Goal: Contribute content: Add original content to the website for others to see

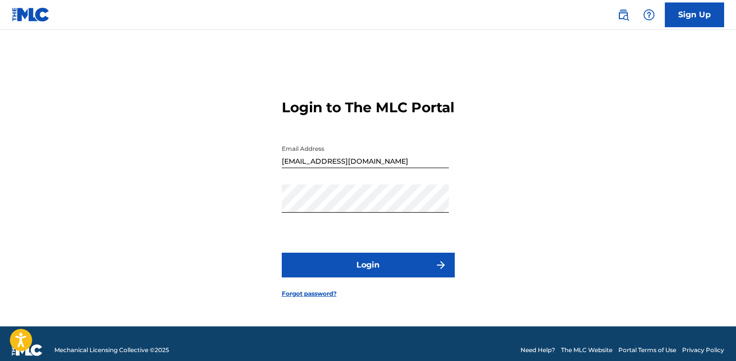
scroll to position [13, 0]
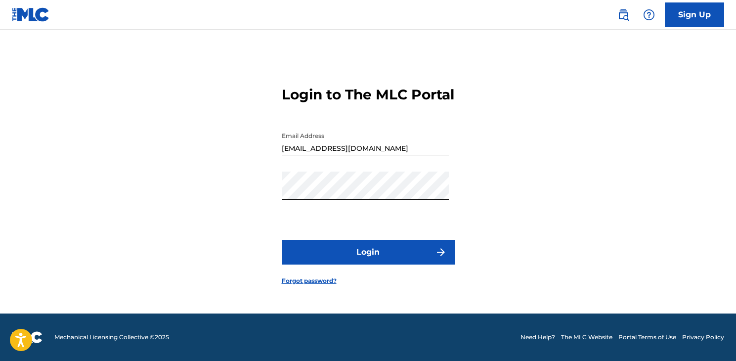
click at [406, 263] on button "Login" at bounding box center [368, 252] width 173 height 25
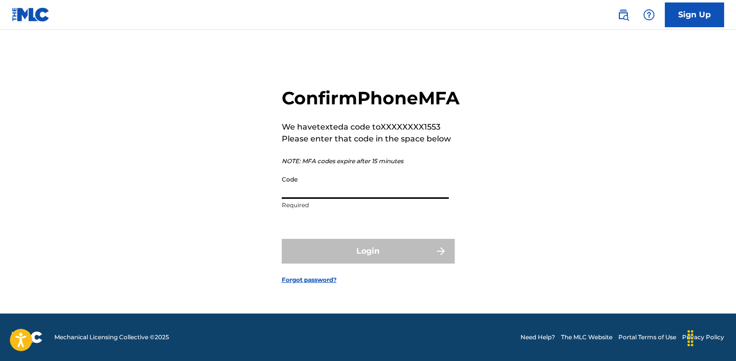
click at [345, 199] on input "Code" at bounding box center [365, 185] width 167 height 28
click at [341, 199] on input "Code" at bounding box center [365, 185] width 167 height 28
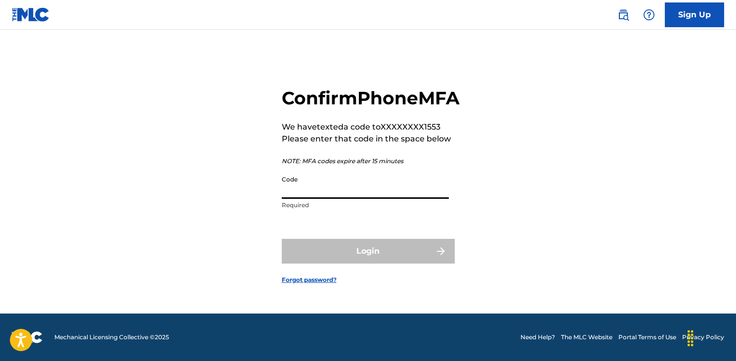
click at [341, 199] on input "Code" at bounding box center [365, 185] width 167 height 28
click at [308, 199] on input "Code" at bounding box center [365, 185] width 167 height 28
click at [316, 195] on input "Code" at bounding box center [365, 185] width 167 height 28
paste input "569514"
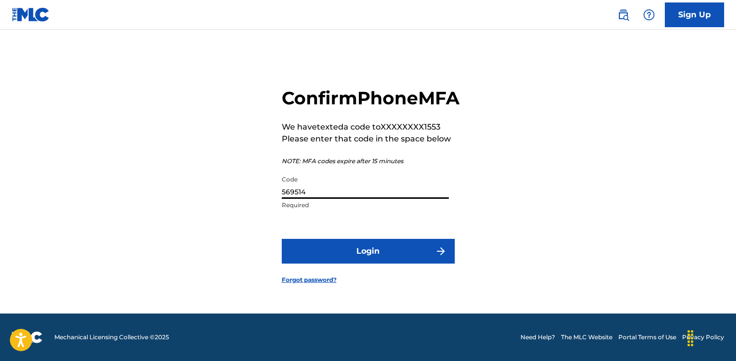
type input "569514"
click at [328, 281] on form "Confirm Phone MFA We have texted a code to XXXXXXXX1553 Please enter that code …" at bounding box center [368, 178] width 173 height 272
click at [340, 263] on button "Login" at bounding box center [368, 251] width 173 height 25
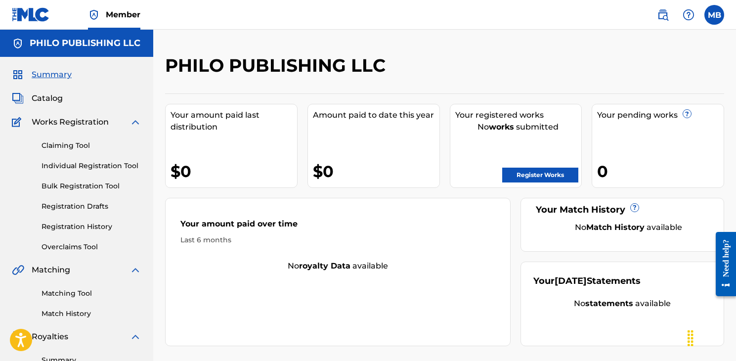
click at [540, 171] on link "Register Works" at bounding box center [540, 175] width 76 height 15
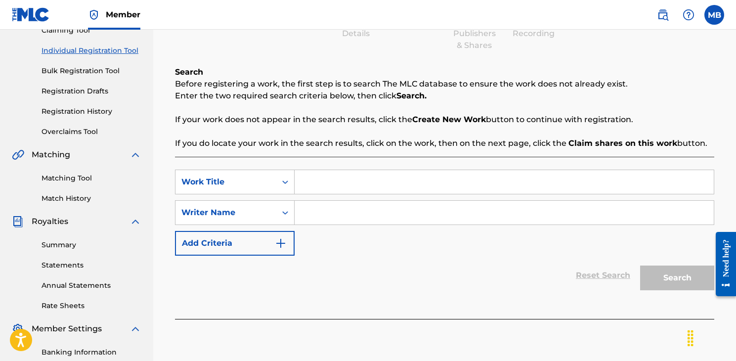
scroll to position [119, 0]
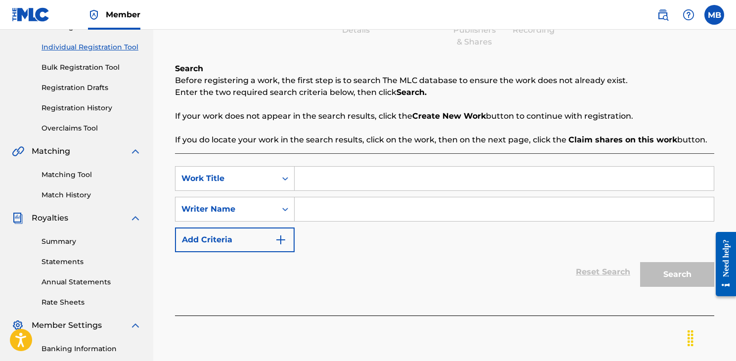
click at [359, 177] on input "Search Form" at bounding box center [504, 179] width 419 height 24
type input "[PERSON_NAME]"
click at [387, 215] on input "Search Form" at bounding box center [504, 209] width 419 height 24
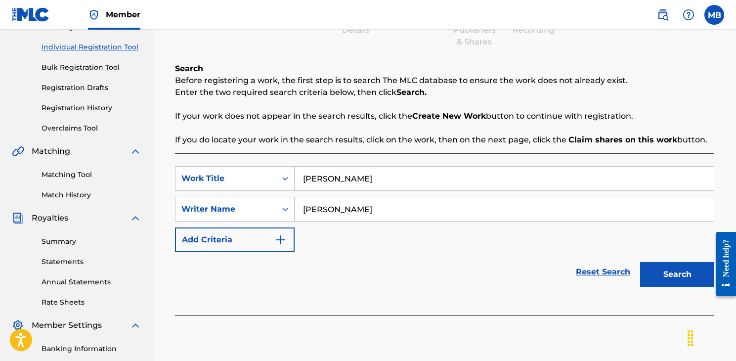
type input "[PERSON_NAME]"
click at [655, 280] on button "Search" at bounding box center [677, 274] width 74 height 25
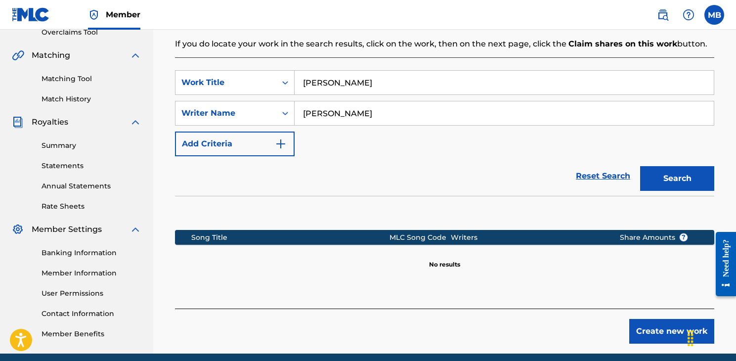
scroll to position [224, 0]
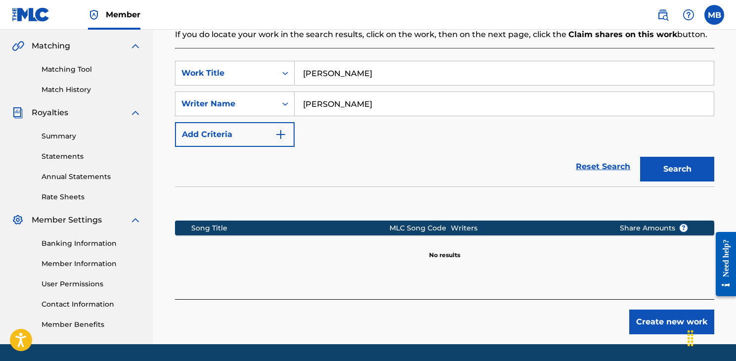
click at [658, 324] on button "Create new work" at bounding box center [671, 321] width 85 height 25
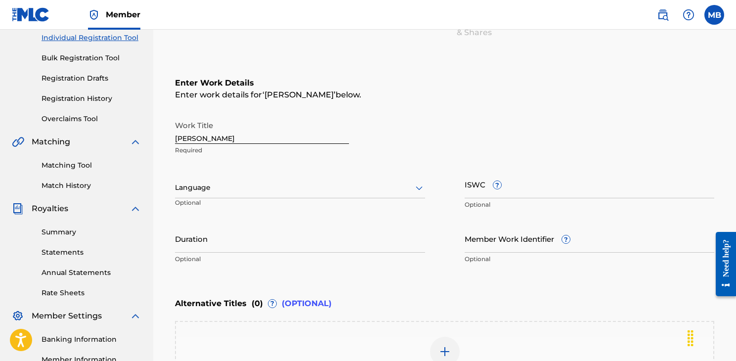
scroll to position [125, 0]
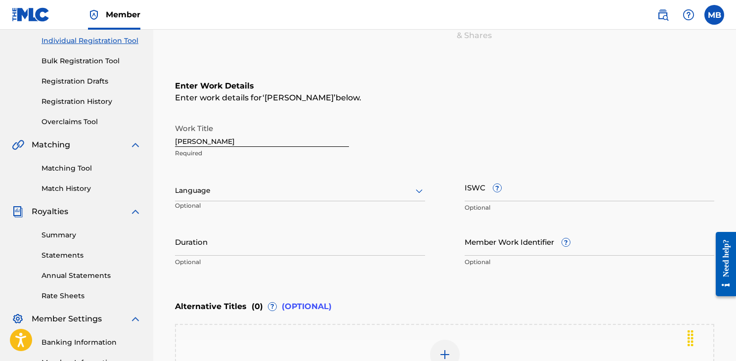
click at [177, 140] on input "[PERSON_NAME]" at bounding box center [262, 133] width 174 height 28
type input "[PERSON_NAME]"
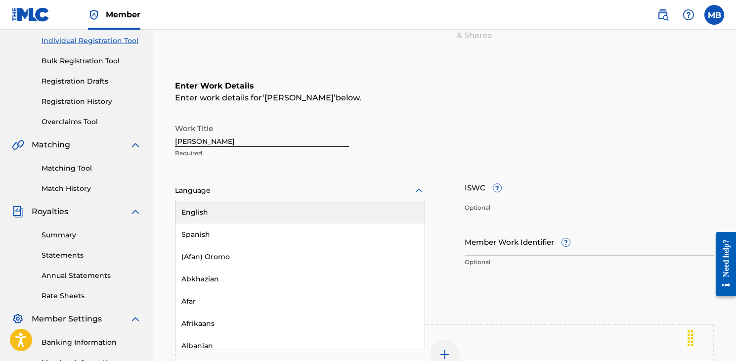
click at [271, 196] on div at bounding box center [300, 190] width 250 height 12
click at [261, 212] on div "English" at bounding box center [299, 212] width 249 height 22
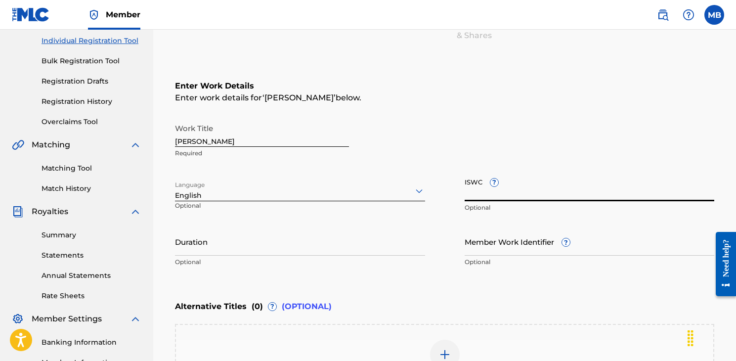
click at [476, 191] on input "ISWC ?" at bounding box center [590, 187] width 250 height 28
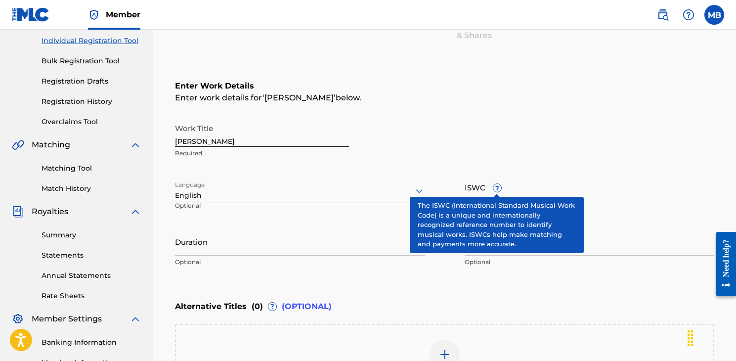
click at [497, 180] on div "ISWC ? Optional" at bounding box center [590, 195] width 250 height 44
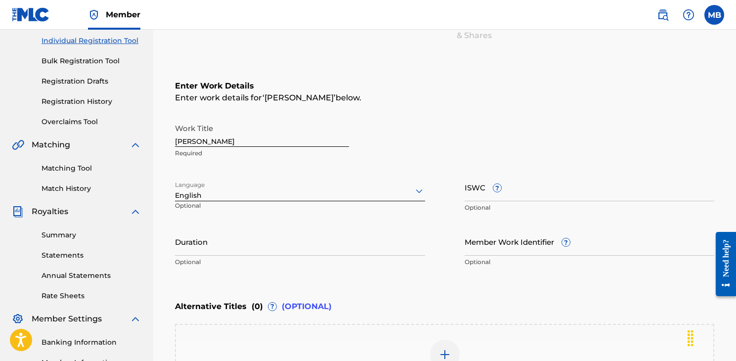
drag, startPoint x: 457, startPoint y: 186, endPoint x: 486, endPoint y: 189, distance: 29.8
click at [486, 189] on div "Work Title [PERSON_NAME] Required Language English Optional ISWC ? Optional Dur…" at bounding box center [444, 195] width 539 height 153
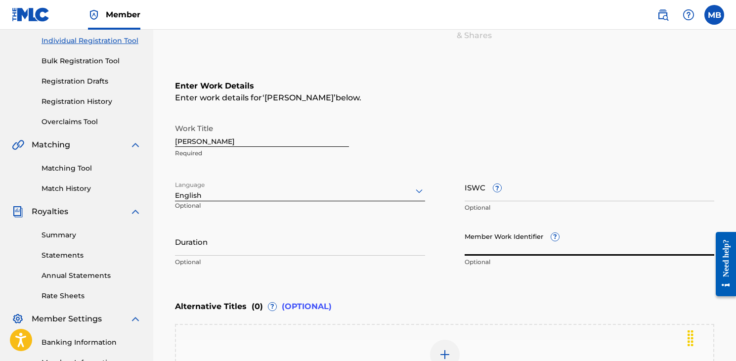
click at [482, 244] on input "Member Work Identifier ?" at bounding box center [590, 241] width 250 height 28
click at [324, 238] on input "Duration" at bounding box center [300, 241] width 250 height 28
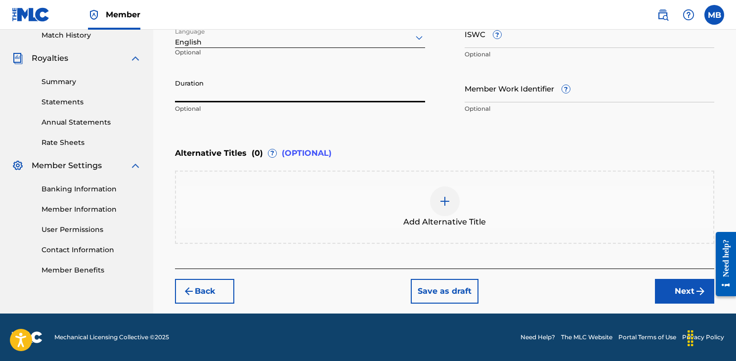
scroll to position [278, 0]
type input "2"
type input "02:10"
click at [681, 304] on div "Register Work Search Enter Work Details Add Writers Add Publishers & Shares Add…" at bounding box center [444, 44] width 559 height 537
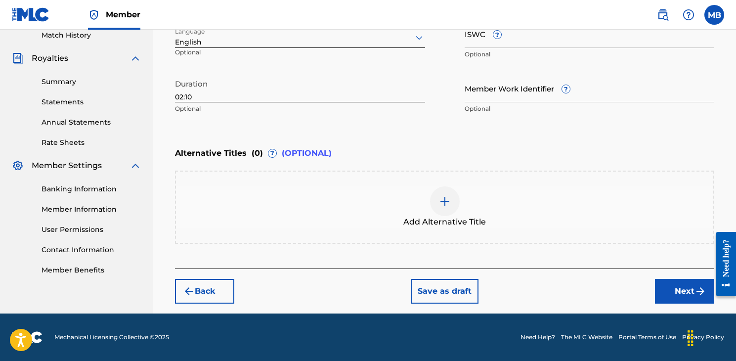
click at [681, 296] on button "Next" at bounding box center [684, 291] width 59 height 25
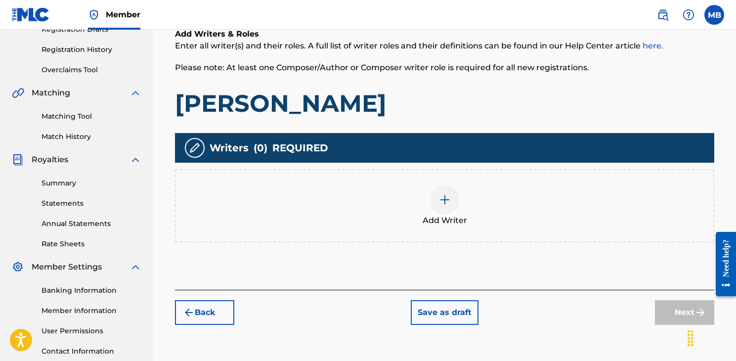
scroll to position [173, 0]
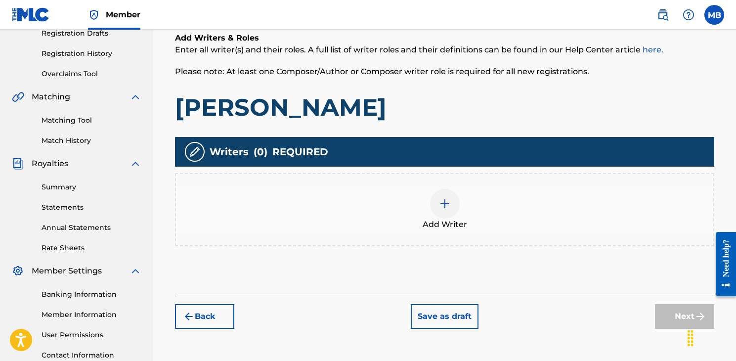
click at [451, 214] on div at bounding box center [445, 204] width 30 height 30
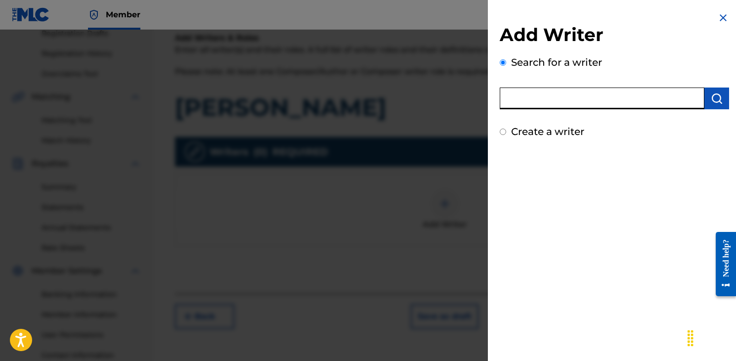
click at [576, 88] on input "text" at bounding box center [602, 98] width 205 height 22
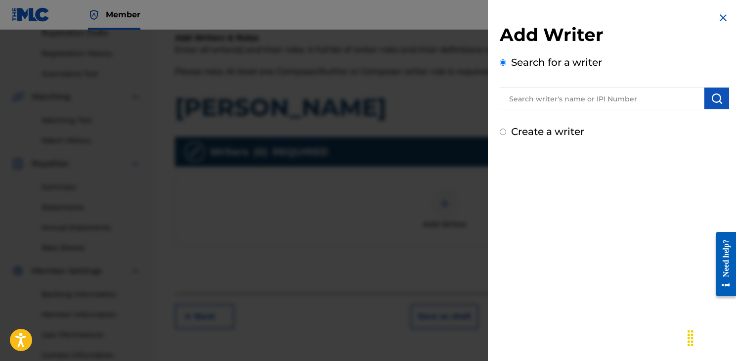
click at [565, 162] on div "Add Writer Search for a writer Create a writer" at bounding box center [614, 180] width 253 height 361
click at [556, 105] on input "text" at bounding box center [602, 98] width 205 height 22
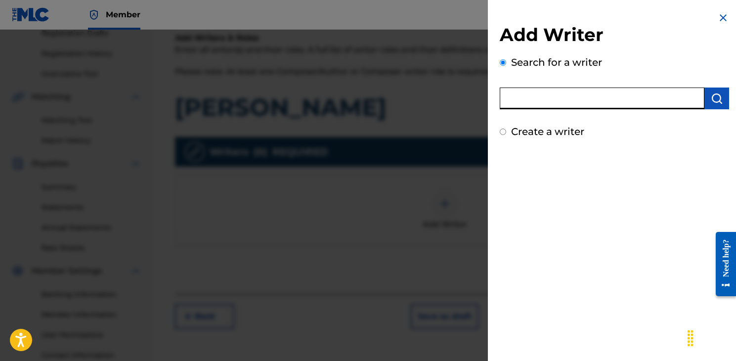
paste input "01305989035"
type input "01305989035"
click at [713, 97] on img "submit" at bounding box center [717, 98] width 12 height 12
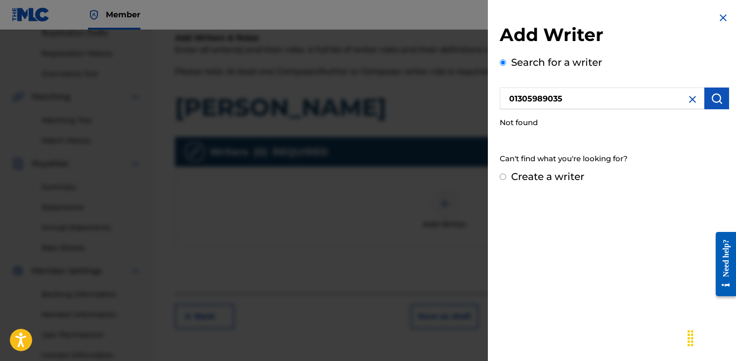
click at [611, 242] on div "Add Writer Search for a writer 01305989035 Not found Can't find what you're loo…" at bounding box center [614, 180] width 253 height 361
click at [506, 149] on div "Can't find what you're looking for?" at bounding box center [614, 158] width 229 height 21
click at [691, 104] on img at bounding box center [692, 99] width 12 height 12
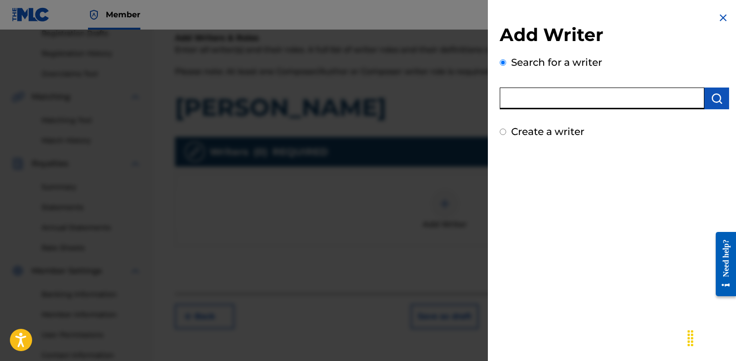
click at [574, 94] on input "text" at bounding box center [602, 98] width 205 height 22
type input "MAR"
click at [553, 130] on label "Create a writer" at bounding box center [547, 132] width 73 height 12
radio input "true"
click at [506, 130] on input "Create a writer" at bounding box center [503, 131] width 6 height 6
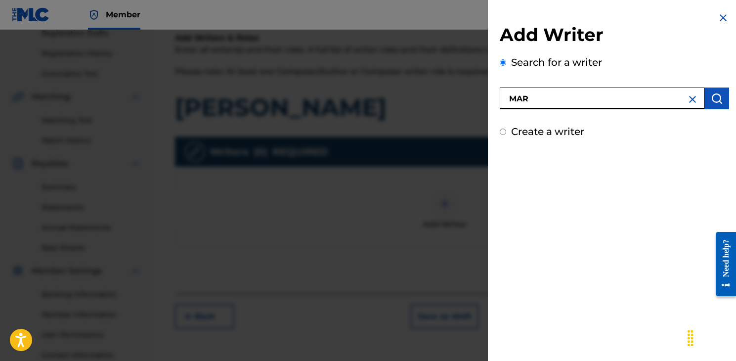
radio input "false"
radio input "true"
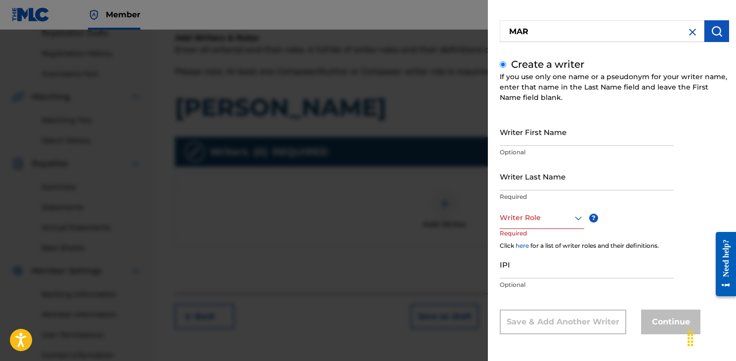
scroll to position [67, 0]
click at [520, 260] on input "IPI" at bounding box center [587, 264] width 174 height 28
paste input "01305989035"
type input "01305989035"
click at [529, 230] on p "Required" at bounding box center [519, 240] width 38 height 22
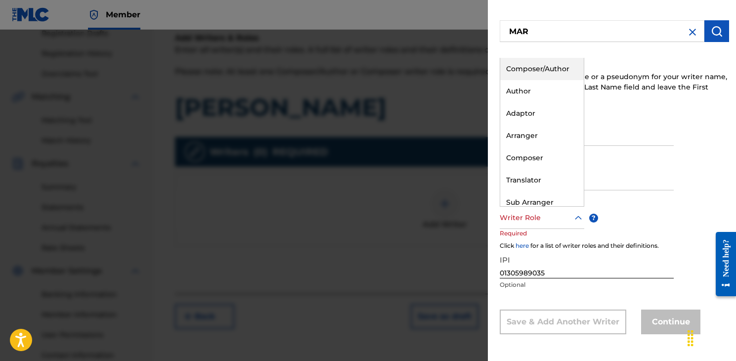
click at [532, 220] on div at bounding box center [542, 218] width 85 height 12
click at [537, 75] on div "Composer/Author" at bounding box center [542, 69] width 84 height 22
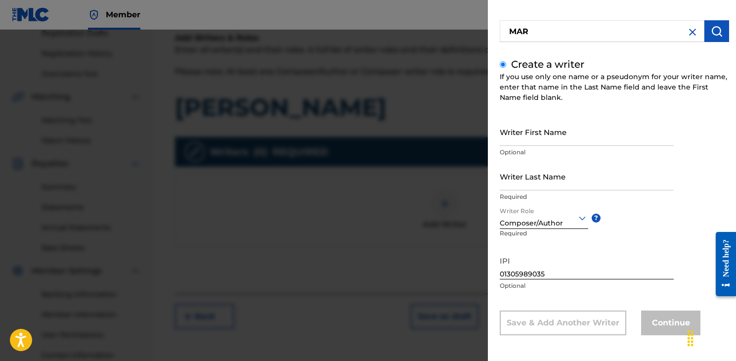
click at [536, 187] on input "Writer Last Name" at bounding box center [587, 176] width 174 height 28
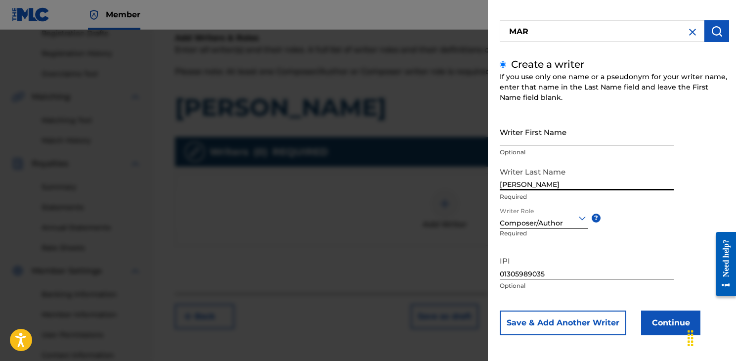
type input "[PERSON_NAME]"
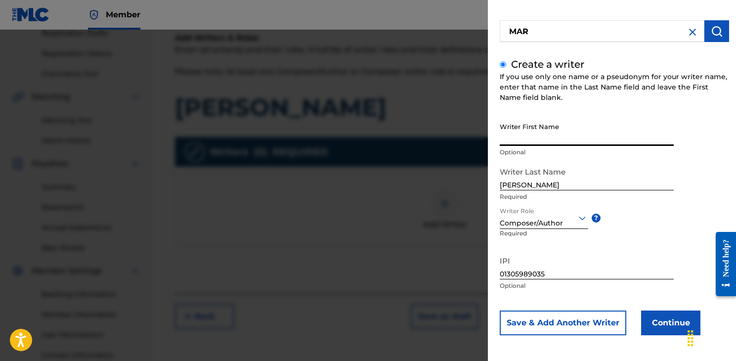
click at [531, 141] on input "Writer First Name" at bounding box center [587, 132] width 174 height 28
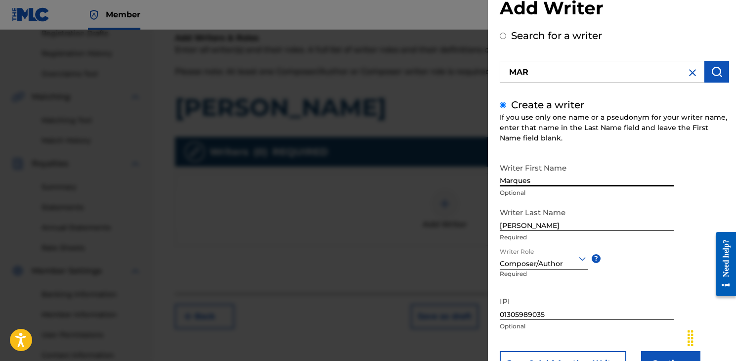
scroll to position [30, 0]
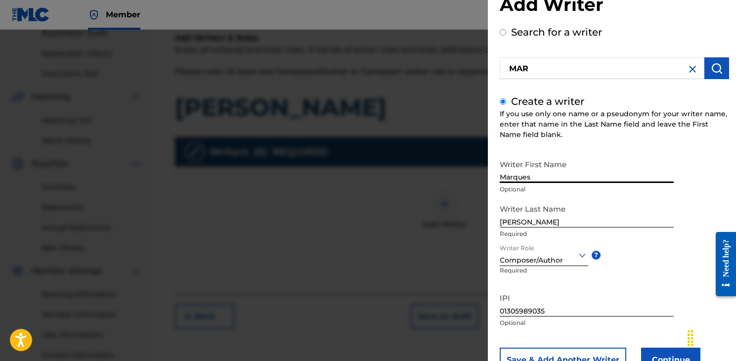
type input "Marques"
click at [688, 69] on img at bounding box center [692, 69] width 12 height 12
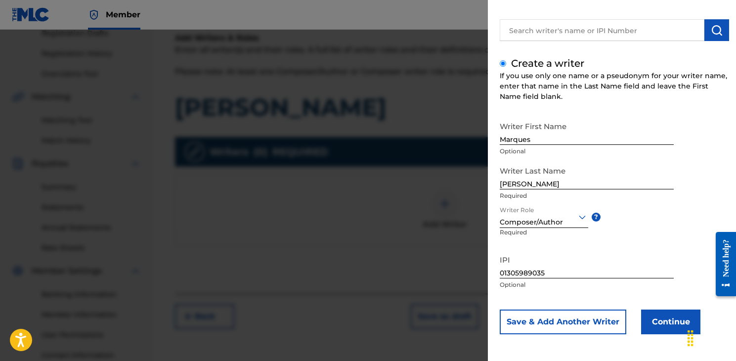
scroll to position [68, 0]
click at [661, 329] on button "Continue" at bounding box center [670, 321] width 59 height 25
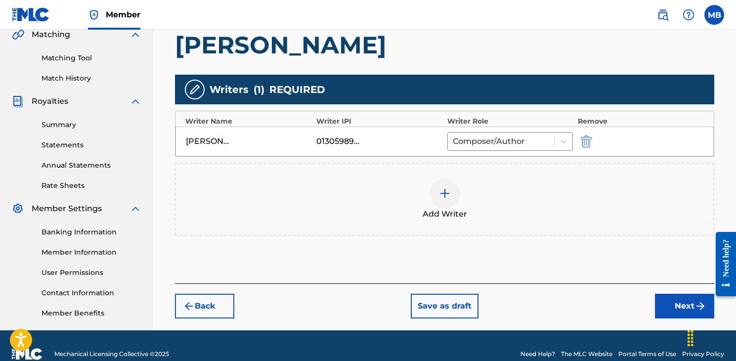
scroll to position [248, 0]
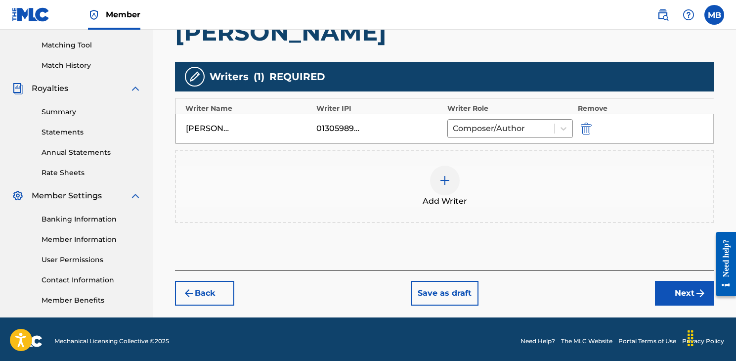
click at [687, 297] on button "Next" at bounding box center [684, 293] width 59 height 25
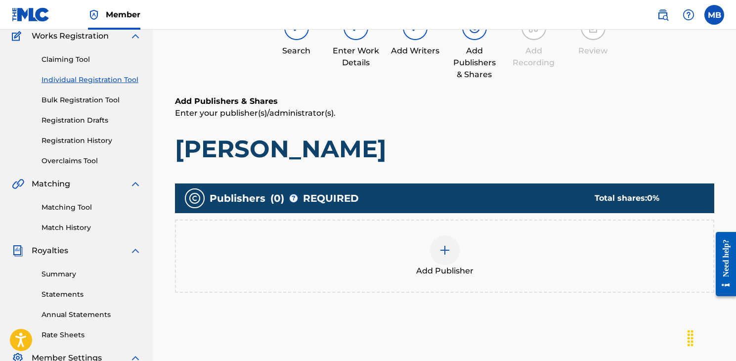
scroll to position [86, 0]
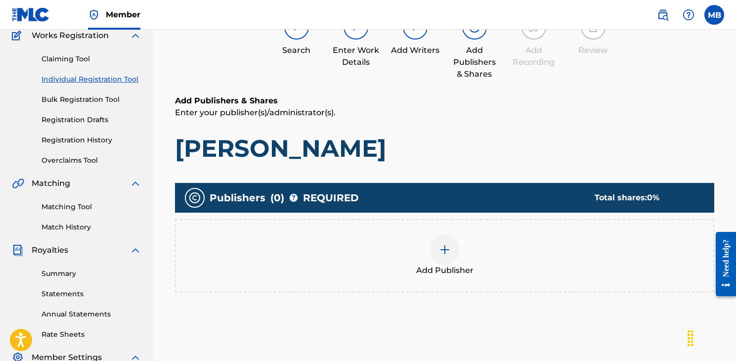
click at [460, 248] on div "Add Publisher" at bounding box center [444, 256] width 537 height 42
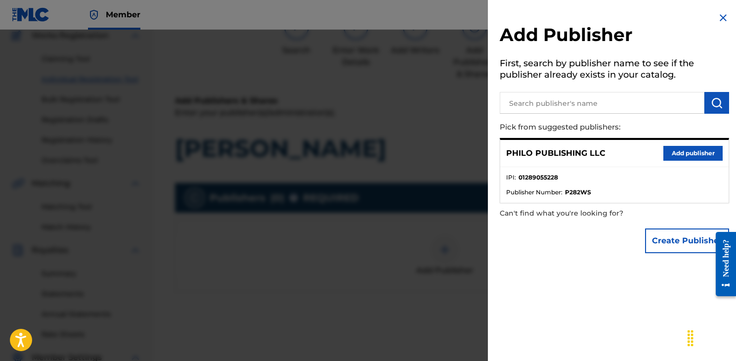
drag, startPoint x: 683, startPoint y: 155, endPoint x: 667, endPoint y: 192, distance: 40.3
click at [667, 192] on div "PHILO PUBLISHING LLC Add publisher IPI : 01289055228 Publisher Number : P282WS" at bounding box center [614, 170] width 229 height 65
click at [568, 103] on input "text" at bounding box center [602, 103] width 205 height 22
click at [561, 300] on div "Add Publisher First, search by publisher name to see if the publisher already e…" at bounding box center [614, 180] width 253 height 361
click at [672, 246] on button "Create Publisher" at bounding box center [687, 240] width 84 height 25
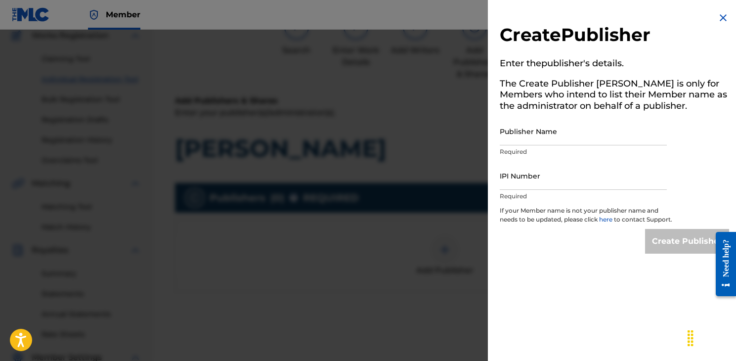
click at [532, 133] on input "Publisher Name" at bounding box center [583, 131] width 167 height 28
type input "K"
type input "[PERSON_NAME]"
click at [641, 169] on input "IPI Number" at bounding box center [583, 176] width 167 height 28
paste input "01289055228"
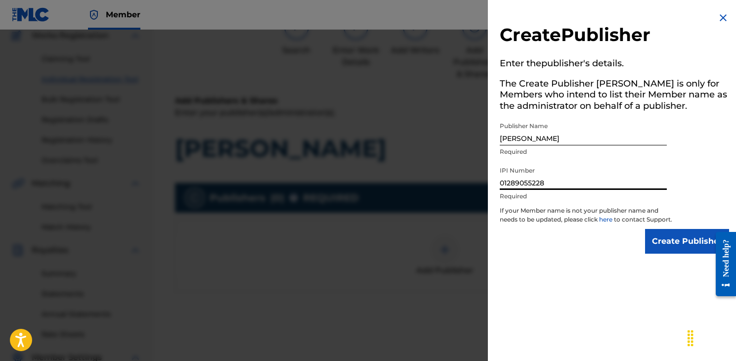
type input "01289055228"
click at [681, 233] on div "Create Publisher Enter the publisher 's details. The Create Publisher button is…" at bounding box center [614, 132] width 253 height 265
click at [681, 248] on input "Create Publisher" at bounding box center [687, 241] width 84 height 25
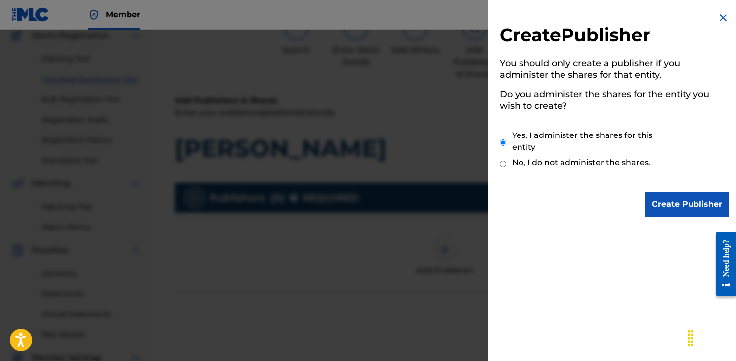
click at [676, 200] on input "Create Publisher" at bounding box center [687, 204] width 84 height 25
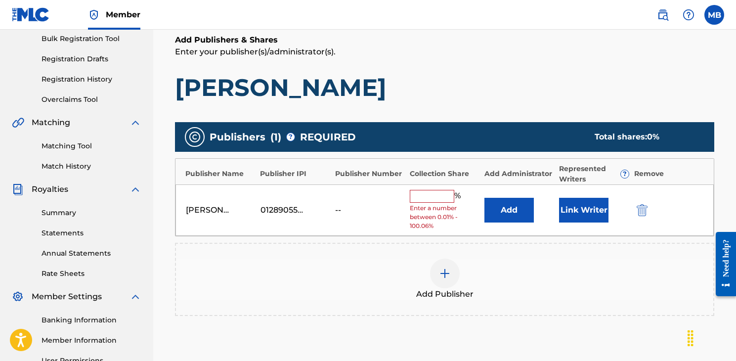
scroll to position [160, 0]
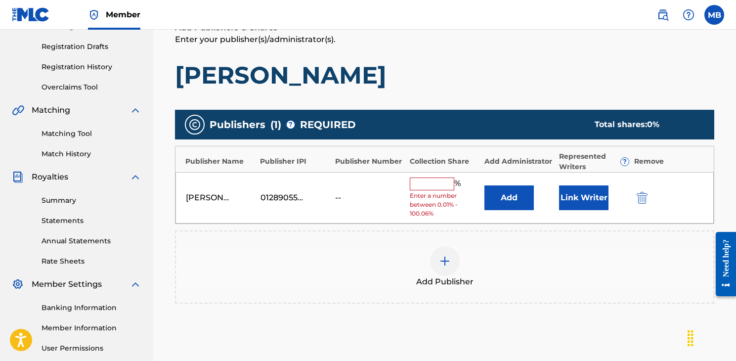
click at [431, 174] on div "[PERSON_NAME] 01289055228 -- % Enter a number between 0.01% - 100.06% Add Link …" at bounding box center [444, 198] width 538 height 52
click at [431, 178] on input "text" at bounding box center [432, 183] width 44 height 13
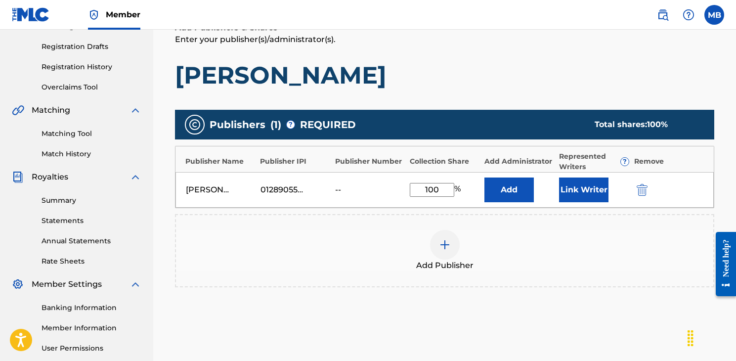
type input "100"
click at [501, 77] on h1 "[PERSON_NAME]" at bounding box center [444, 75] width 539 height 30
click at [588, 188] on button "Link Writer" at bounding box center [583, 189] width 49 height 25
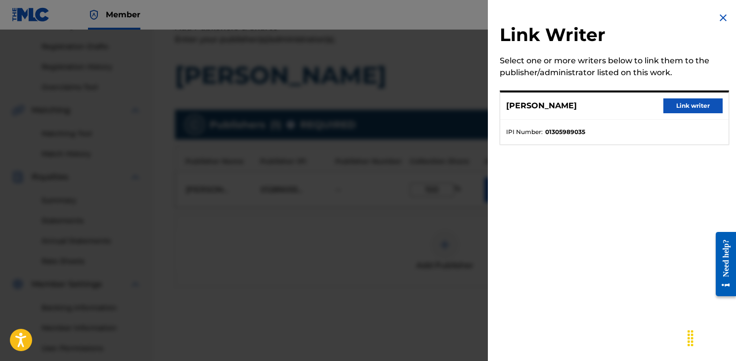
click at [683, 106] on button "Link writer" at bounding box center [692, 105] width 59 height 15
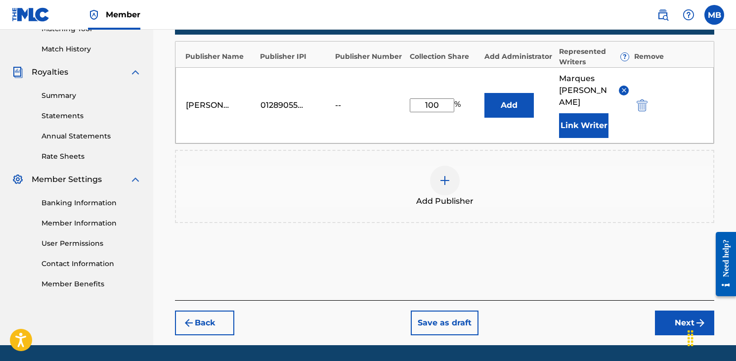
scroll to position [268, 0]
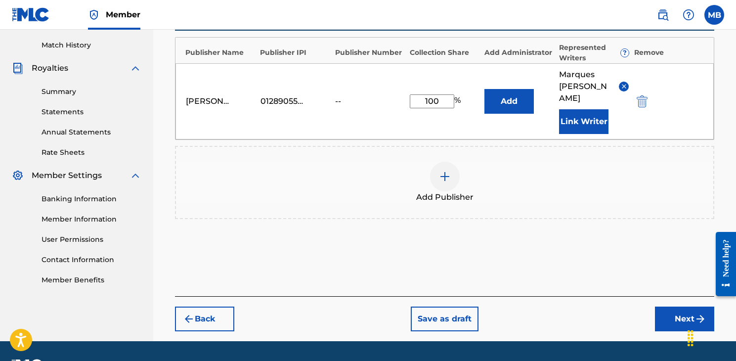
click at [699, 313] on img "submit" at bounding box center [700, 319] width 12 height 12
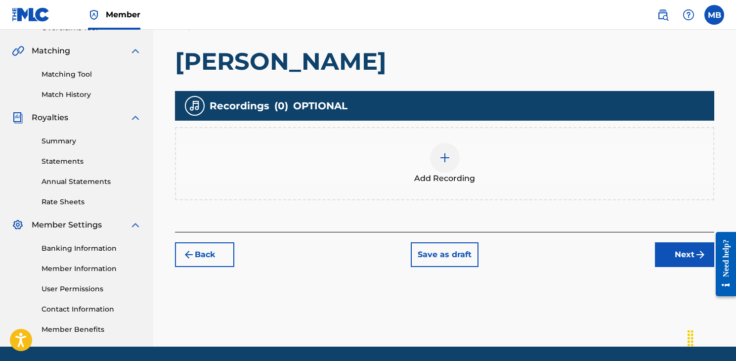
scroll to position [232, 0]
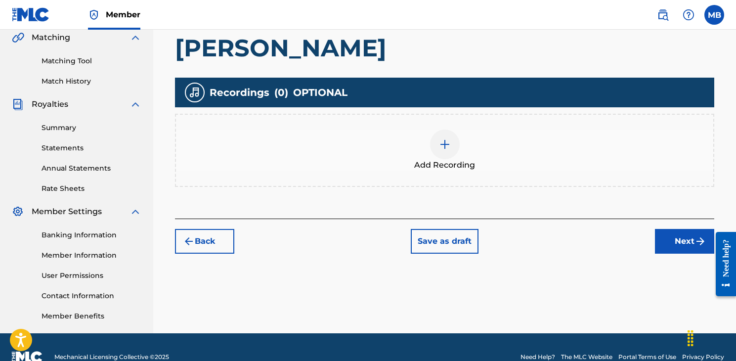
click at [457, 252] on button "Save as draft" at bounding box center [445, 241] width 68 height 25
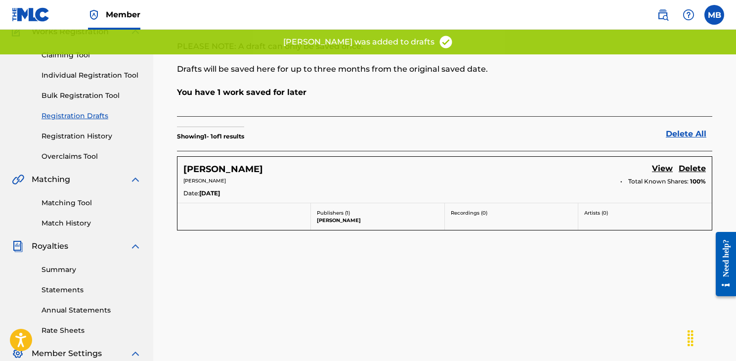
scroll to position [93, 0]
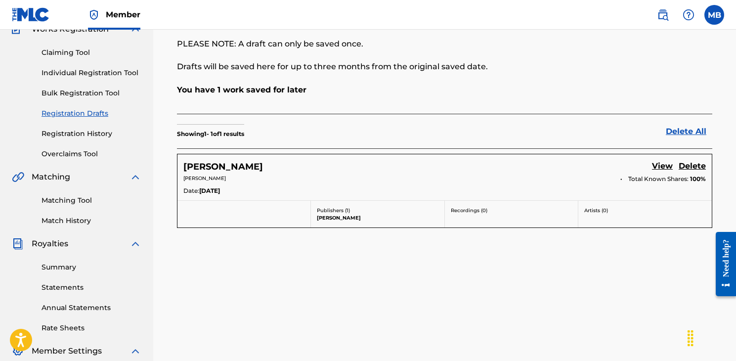
click at [663, 166] on link "View" at bounding box center [662, 166] width 21 height 13
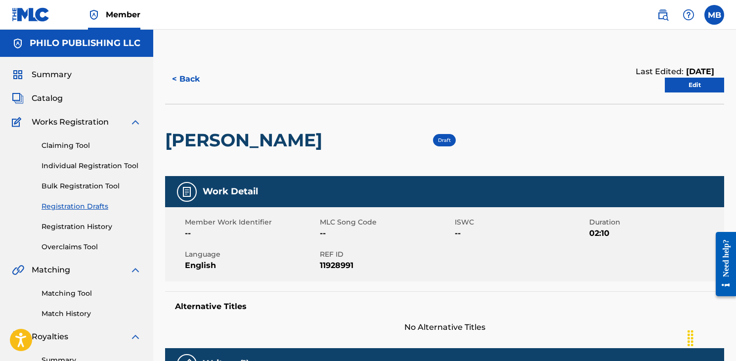
click at [682, 80] on link "Edit" at bounding box center [694, 85] width 59 height 15
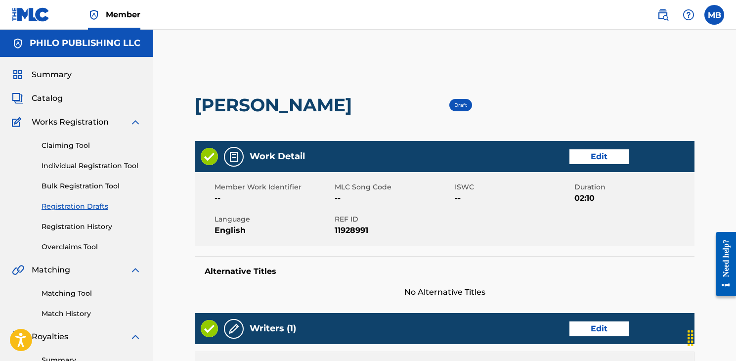
click at [454, 108] on span "Draft" at bounding box center [460, 105] width 13 height 6
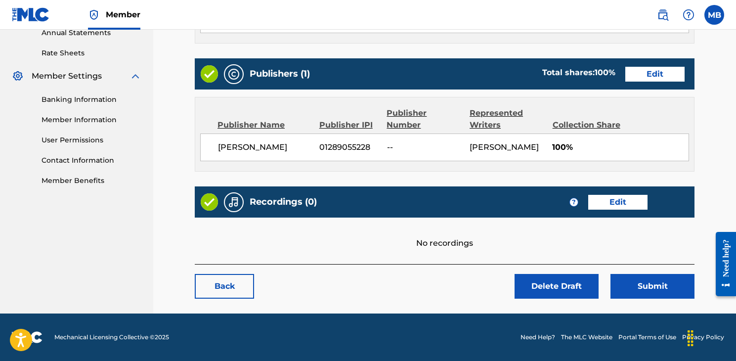
scroll to position [367, 0]
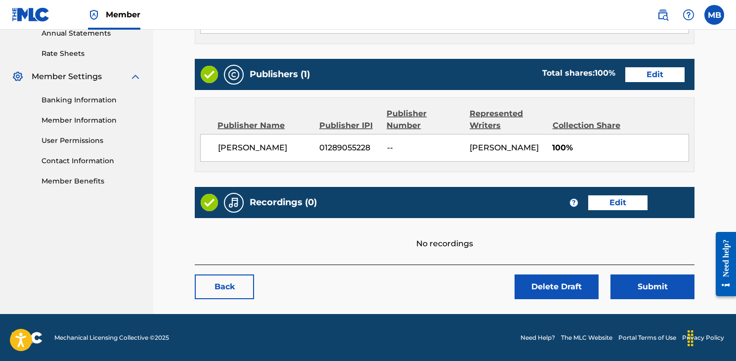
click at [610, 204] on link "Edit" at bounding box center [617, 202] width 59 height 15
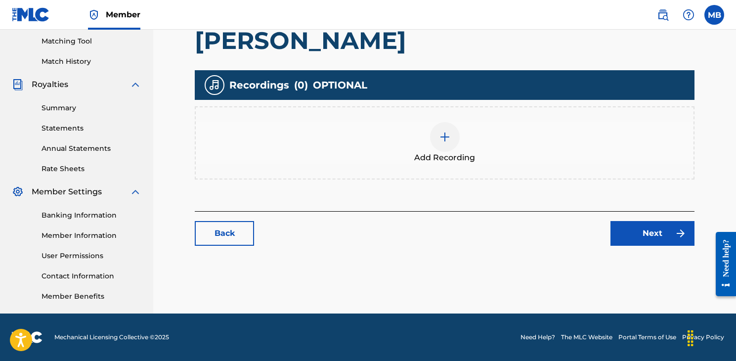
scroll to position [252, 0]
click at [456, 141] on div at bounding box center [445, 137] width 30 height 30
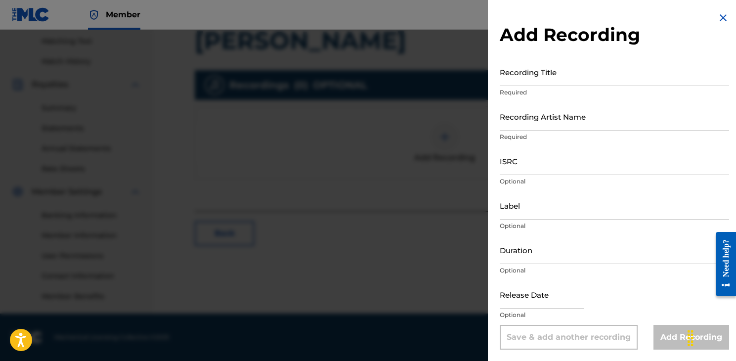
click at [558, 69] on input "Recording Title" at bounding box center [614, 72] width 229 height 28
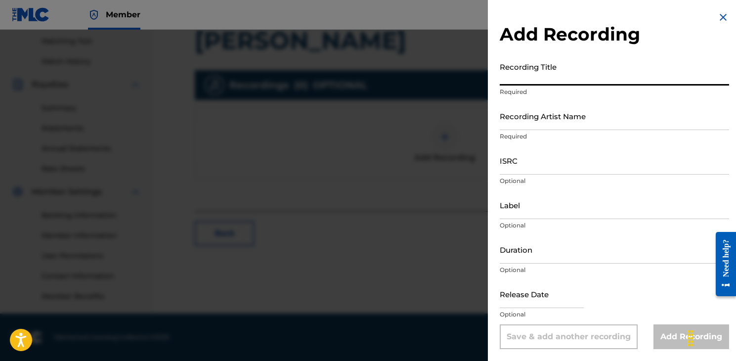
scroll to position [0, 0]
type input "[PERSON_NAME]"
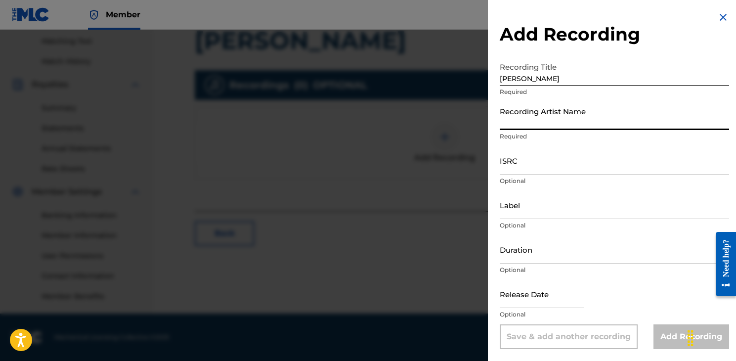
click at [539, 112] on input "Recording Artist Name" at bounding box center [614, 116] width 229 height 28
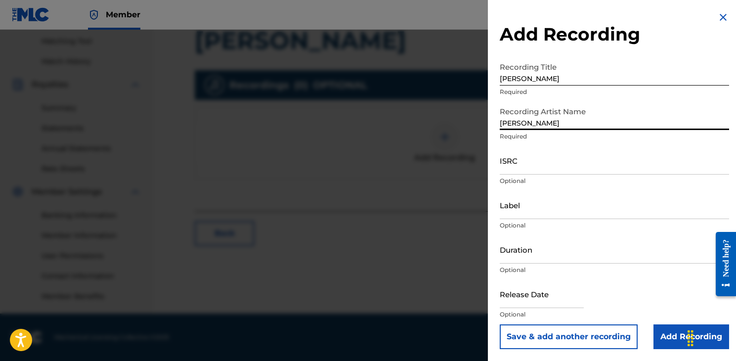
type input "[PERSON_NAME]"
click at [653, 167] on input "ISRC" at bounding box center [614, 160] width 229 height 28
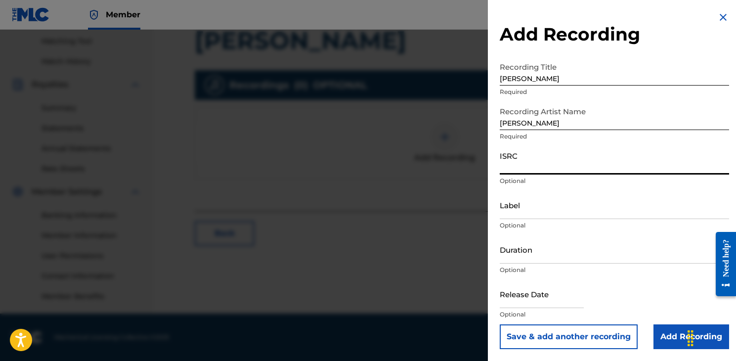
click at [513, 156] on input "ISRC" at bounding box center [614, 160] width 229 height 28
click at [551, 147] on input "ISRC" at bounding box center [614, 160] width 229 height 28
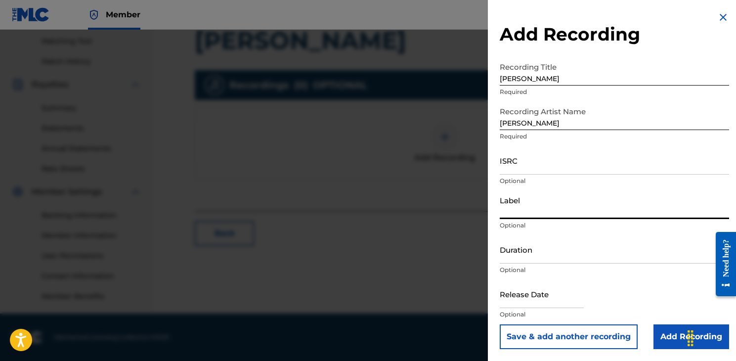
click at [557, 204] on input "Label" at bounding box center [614, 205] width 229 height 28
type input "[PERSON_NAME]"
click at [558, 261] on input "Duration" at bounding box center [614, 249] width 229 height 28
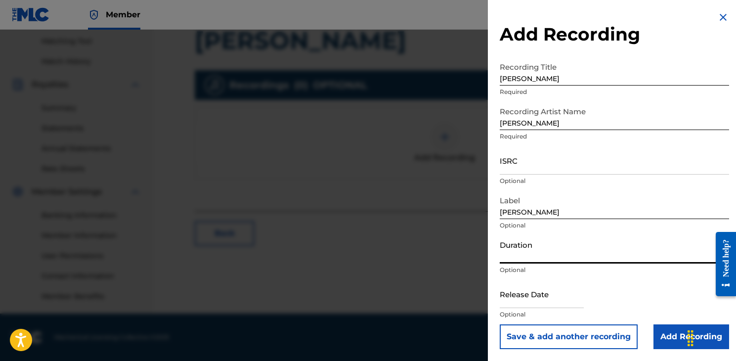
type input "2"
type input "02:10"
click at [551, 301] on input "text" at bounding box center [542, 294] width 84 height 28
select select "7"
select select "2025"
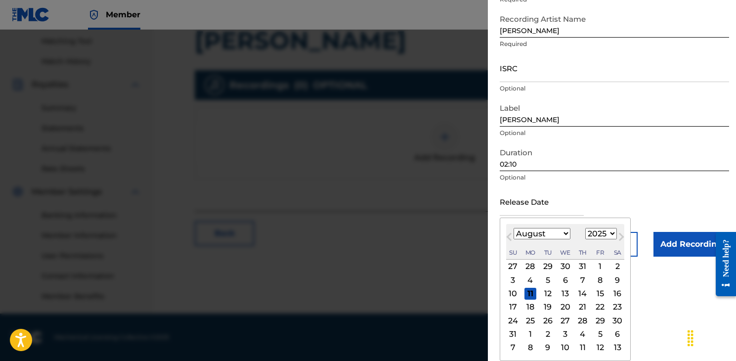
scroll to position [93, 0]
select select "8"
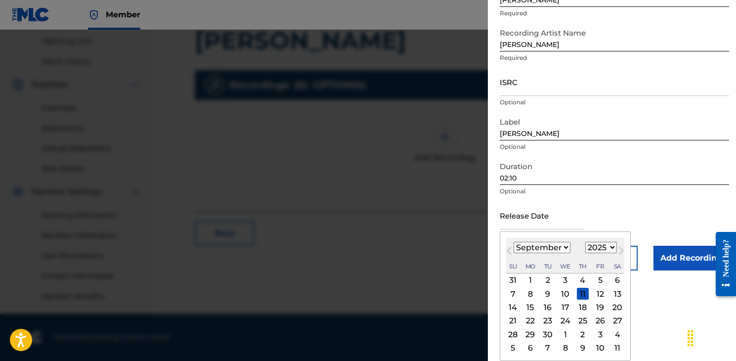
click at [594, 292] on div "12" at bounding box center [600, 294] width 12 height 12
type input "[DATE]"
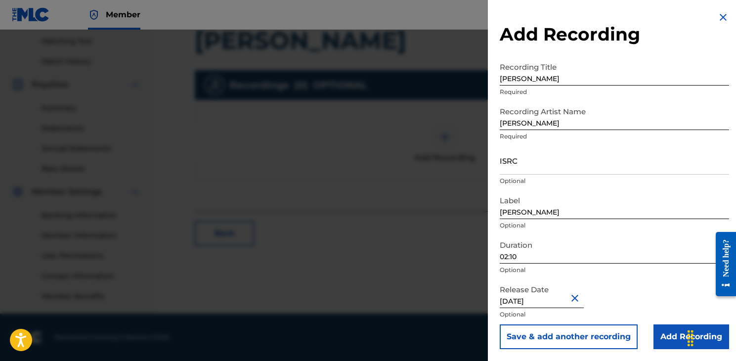
scroll to position [252, 0]
click at [656, 336] on input "Add Recording" at bounding box center [691, 336] width 76 height 25
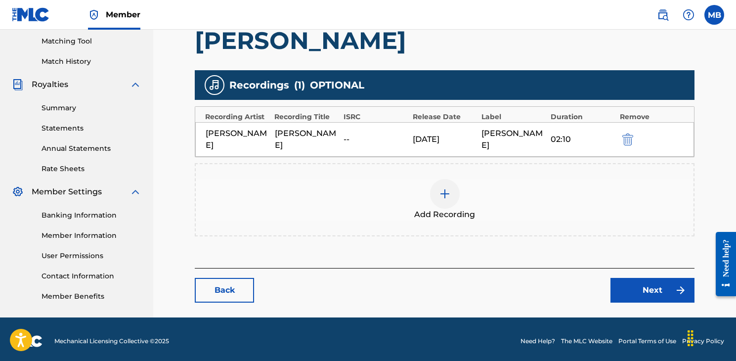
click at [631, 278] on link "Next" at bounding box center [652, 290] width 84 height 25
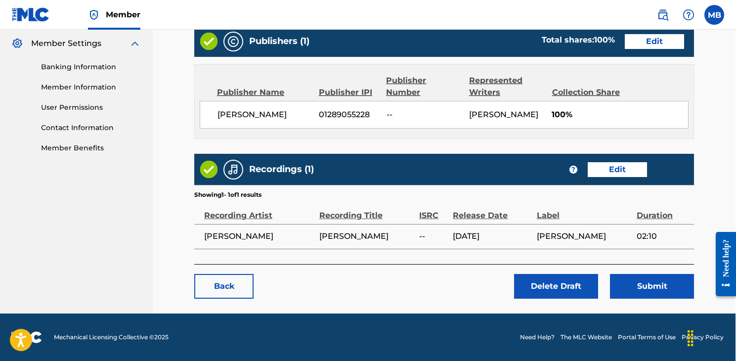
scroll to position [400, 0]
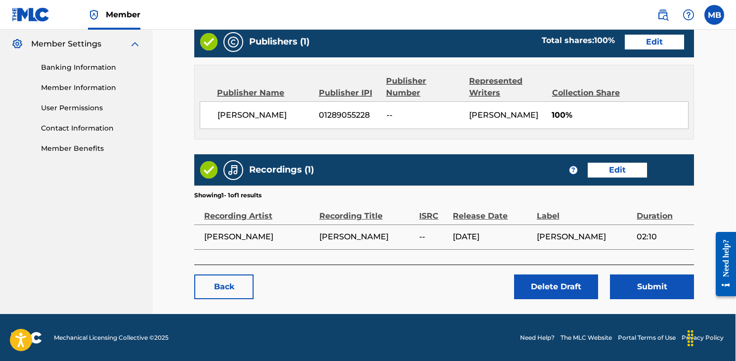
click at [627, 274] on button "Submit" at bounding box center [652, 286] width 84 height 25
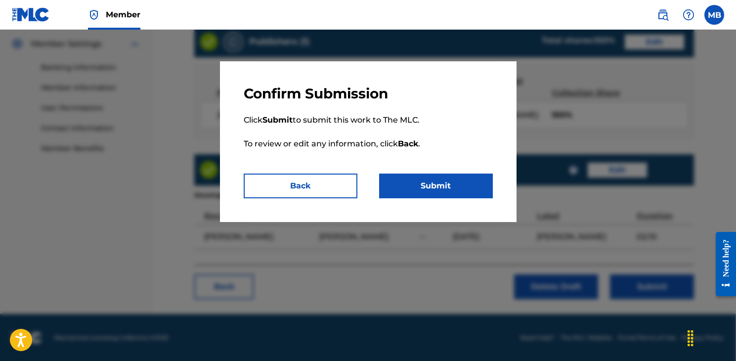
click at [400, 185] on button "Submit" at bounding box center [436, 185] width 114 height 25
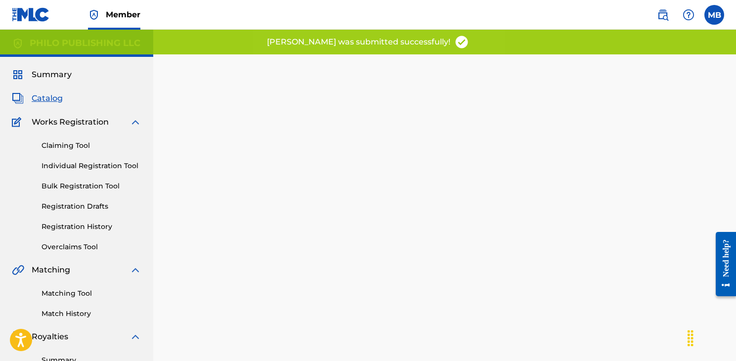
click at [50, 100] on span "Catalog" at bounding box center [47, 98] width 31 height 12
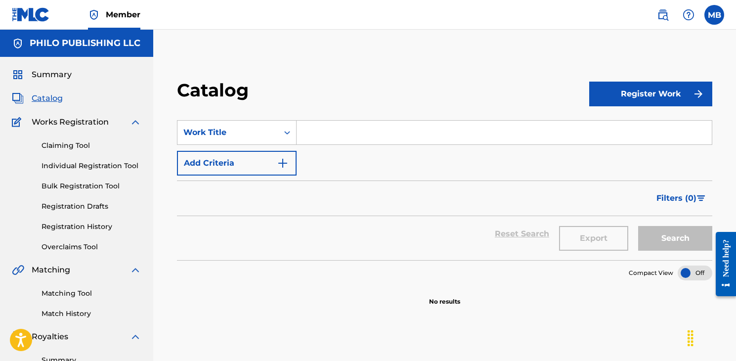
click at [87, 169] on link "Individual Registration Tool" at bounding box center [92, 166] width 100 height 10
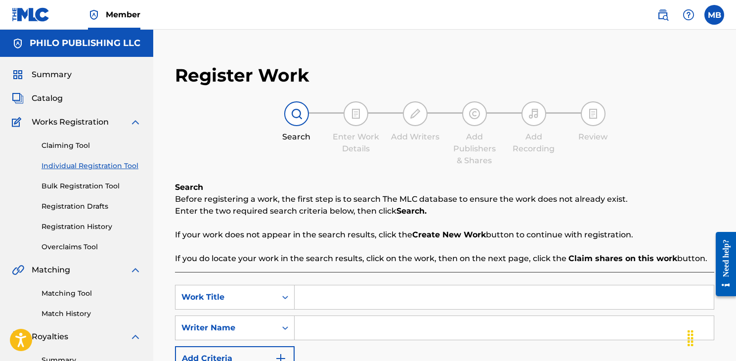
click at [30, 23] on link at bounding box center [31, 14] width 38 height 29
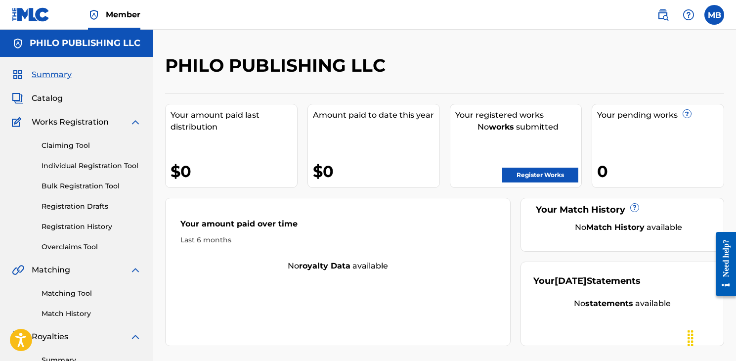
click at [709, 19] on label at bounding box center [714, 15] width 20 height 20
click at [714, 15] on input "MB [PERSON_NAME] [EMAIL_ADDRESS][DOMAIN_NAME] Profile Log out" at bounding box center [714, 15] width 0 height 0
click at [690, 15] on img at bounding box center [689, 15] width 12 height 12
click at [669, 14] on link at bounding box center [663, 15] width 20 height 20
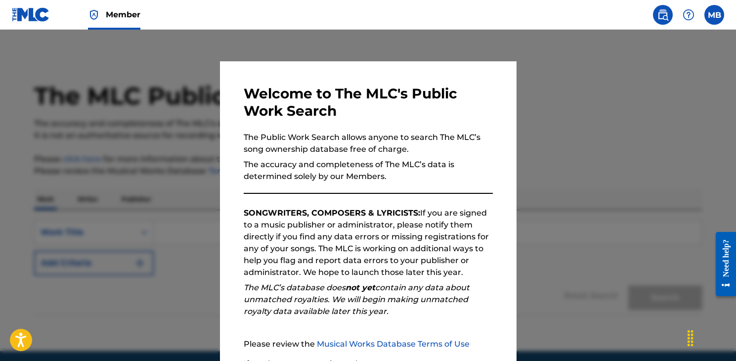
click at [669, 14] on link at bounding box center [663, 15] width 20 height 20
click at [691, 18] on img at bounding box center [689, 15] width 12 height 12
click at [675, 18] on span at bounding box center [675, 15] width 45 height 20
click at [681, 17] on div at bounding box center [689, 15] width 20 height 20
click at [669, 56] on div at bounding box center [368, 210] width 736 height 361
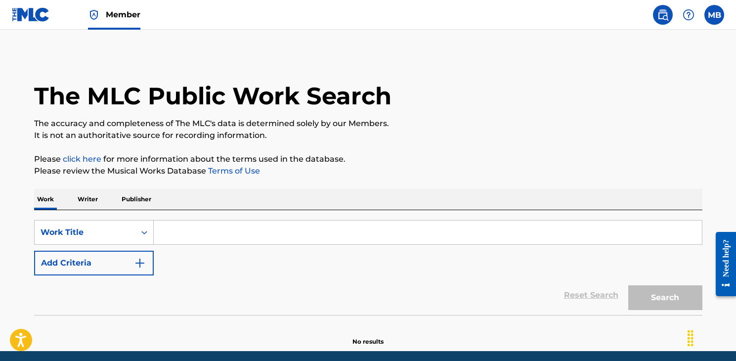
click at [706, 16] on label at bounding box center [714, 15] width 20 height 20
click at [714, 15] on input "MB [PERSON_NAME] [EMAIL_ADDRESS][DOMAIN_NAME] Profile Log out" at bounding box center [714, 15] width 0 height 0
click at [622, 106] on link "Profile" at bounding box center [617, 106] width 20 height 9
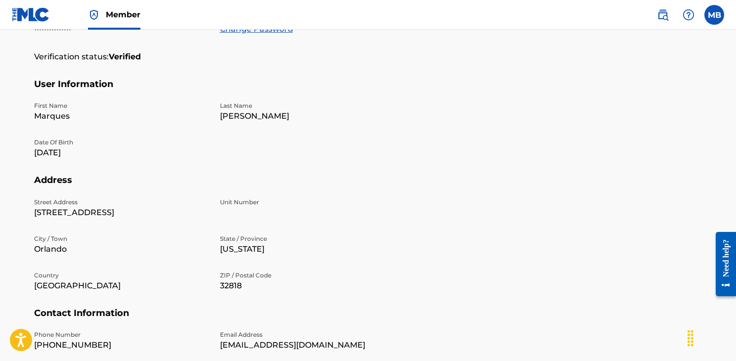
scroll to position [46, 0]
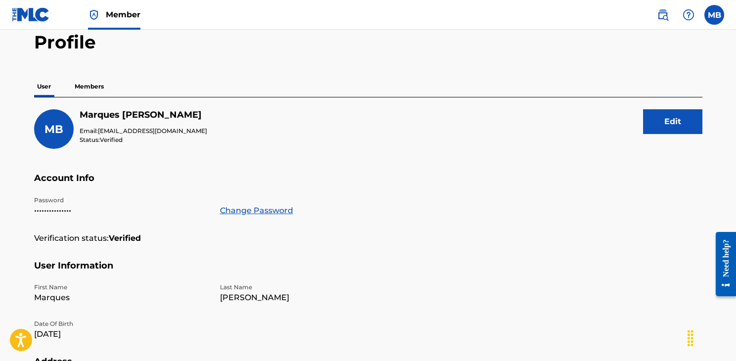
click at [674, 120] on button "Edit" at bounding box center [672, 121] width 59 height 25
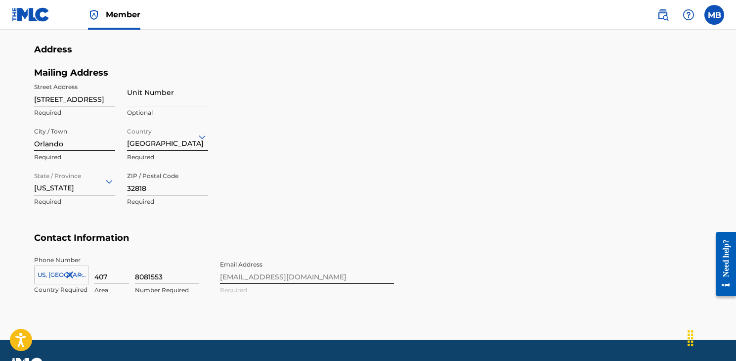
scroll to position [406, 0]
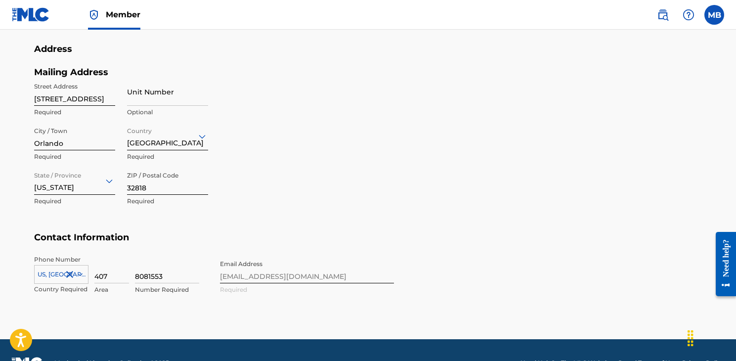
click at [146, 277] on input "8081553" at bounding box center [167, 269] width 64 height 28
type input "5040396"
click at [249, 271] on div "Phone Number [GEOGRAPHIC_DATA], [GEOGRAPHIC_DATA] +1 Country Required 407 Area …" at bounding box center [214, 285] width 360 height 60
click at [150, 189] on input "32818" at bounding box center [167, 181] width 81 height 28
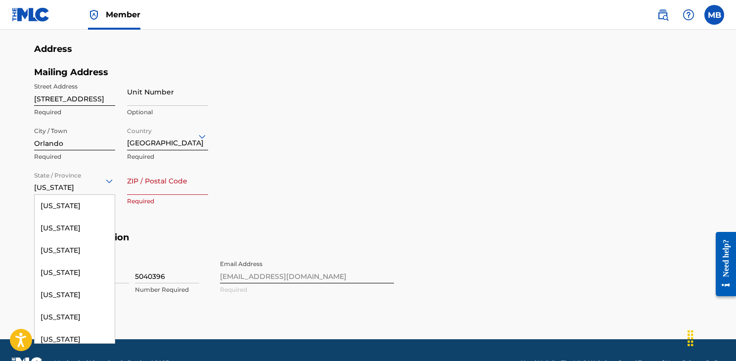
click at [77, 189] on div "[US_STATE]" at bounding box center [74, 181] width 81 height 24
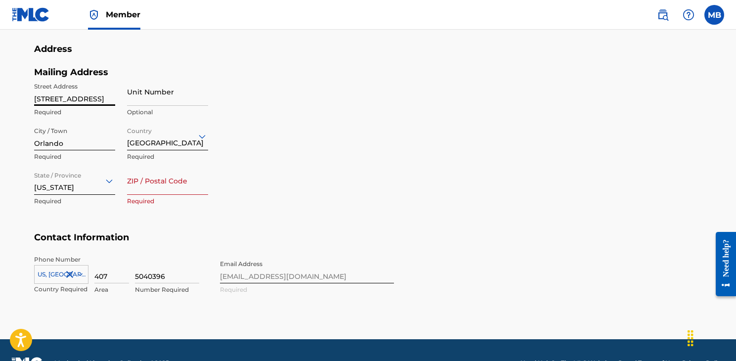
click at [69, 101] on input "[STREET_ADDRESS]" at bounding box center [74, 92] width 81 height 28
paste input "[STREET_ADDRESS]"
type input "[STREET_ADDRESS]"
click at [51, 145] on input "Orlando" at bounding box center [74, 136] width 81 height 28
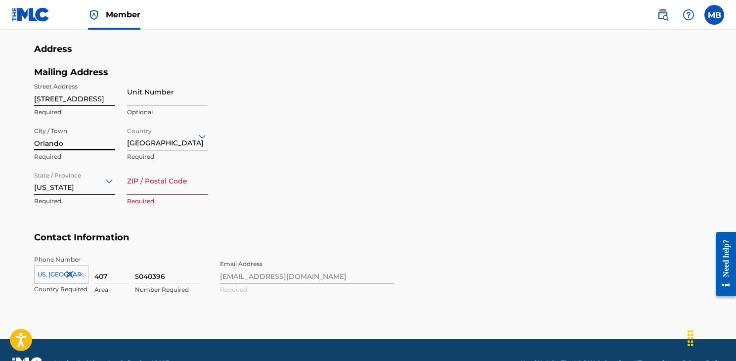
click at [51, 145] on input "Orlando" at bounding box center [74, 136] width 81 height 28
click at [153, 188] on input "ZIP / Postal Code" at bounding box center [167, 181] width 81 height 28
type input "33702"
click at [45, 141] on input "City / Town" at bounding box center [74, 136] width 81 height 28
paste input "[GEOGRAPHIC_DATA]"
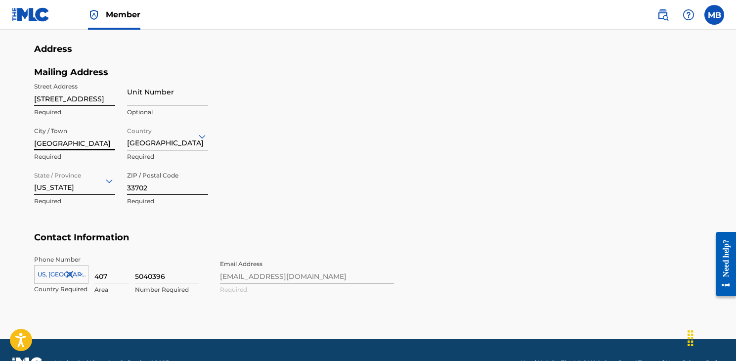
type input "[GEOGRAPHIC_DATA]"
click at [148, 95] on input "Unit Number" at bounding box center [167, 92] width 81 height 28
type input "STE 300"
click at [299, 125] on div "Mailing Address Street Address [STREET_ADDRESS] Required State / Province [US_S…" at bounding box center [214, 150] width 360 height 166
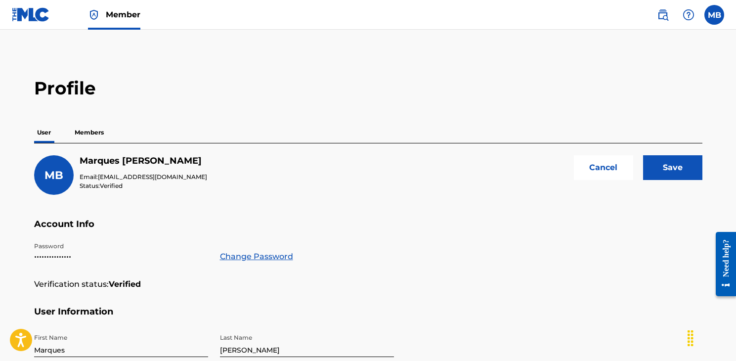
scroll to position [0, 0]
click at [682, 168] on input "Save" at bounding box center [672, 167] width 59 height 25
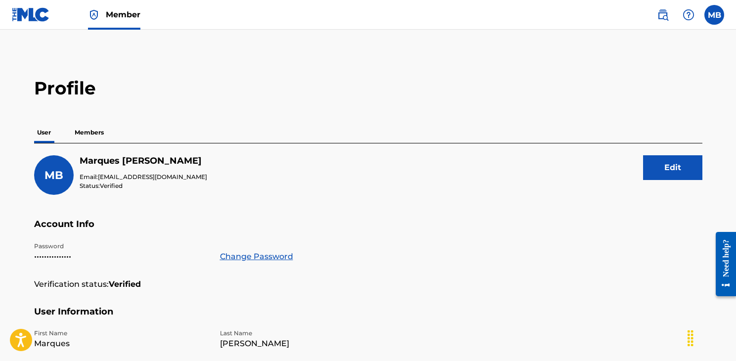
click at [126, 12] on span "Member" at bounding box center [123, 14] width 35 height 11
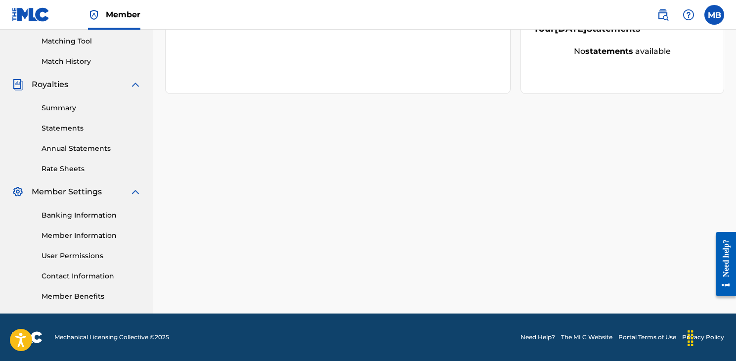
scroll to position [252, 0]
click at [72, 108] on link "Summary" at bounding box center [92, 108] width 100 height 10
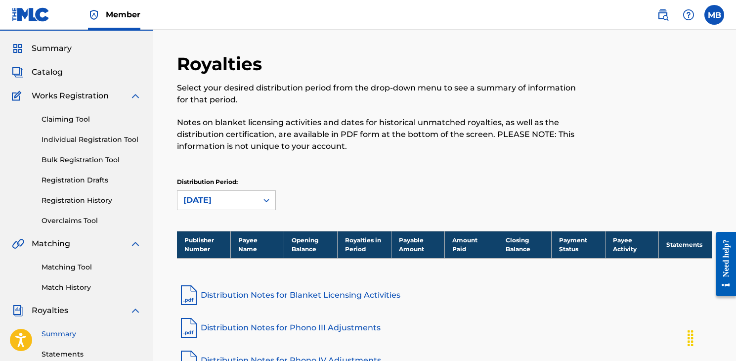
scroll to position [26, 0]
click at [74, 139] on link "Individual Registration Tool" at bounding box center [92, 139] width 100 height 10
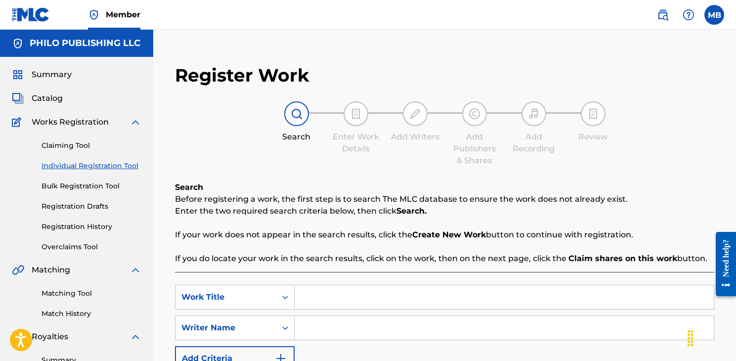
click at [83, 203] on link "Registration Drafts" at bounding box center [92, 206] width 100 height 10
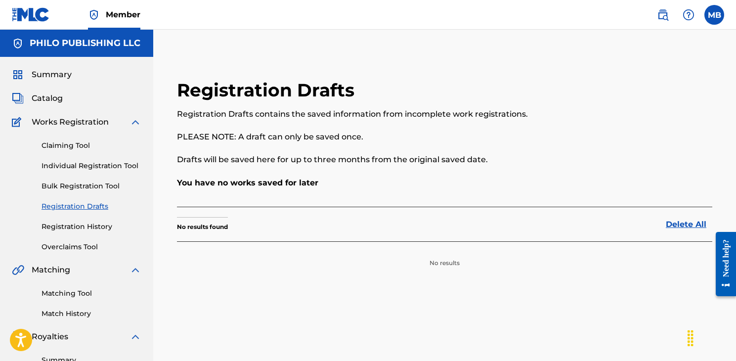
click at [86, 227] on link "Registration History" at bounding box center [92, 226] width 100 height 10
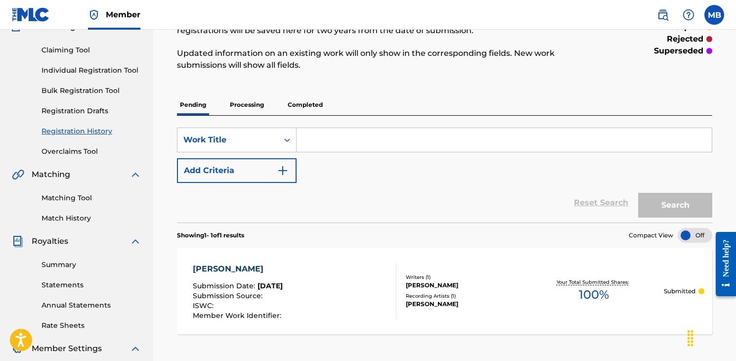
scroll to position [149, 0]
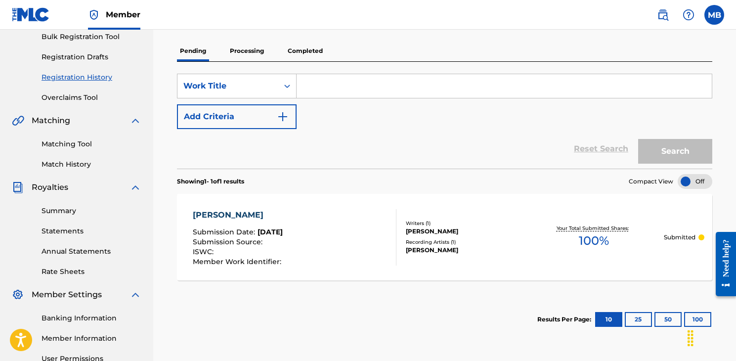
click at [440, 220] on div "Writers ( 1 )" at bounding box center [465, 222] width 118 height 7
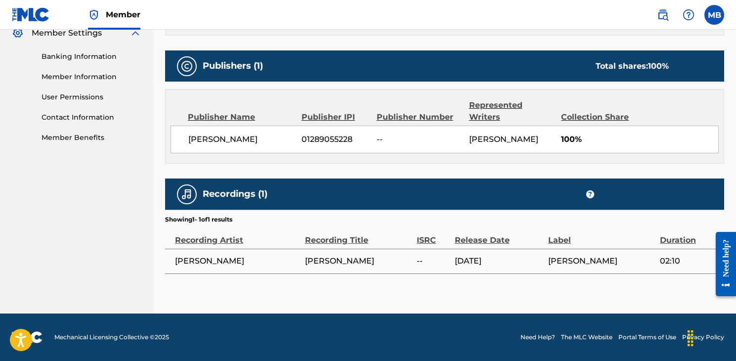
scroll to position [410, 0]
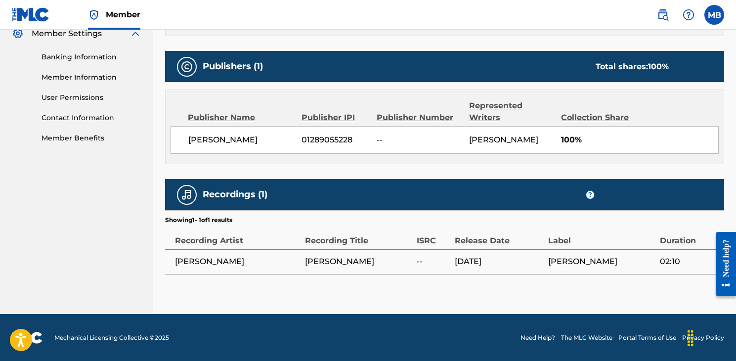
click at [434, 257] on span "--" at bounding box center [433, 262] width 33 height 12
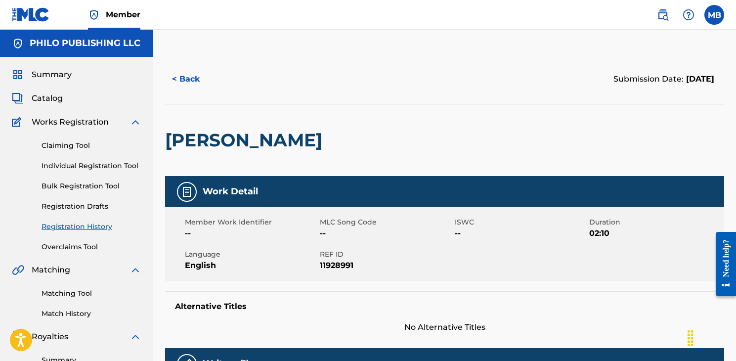
scroll to position [0, 0]
